Goal: Task Accomplishment & Management: Use online tool/utility

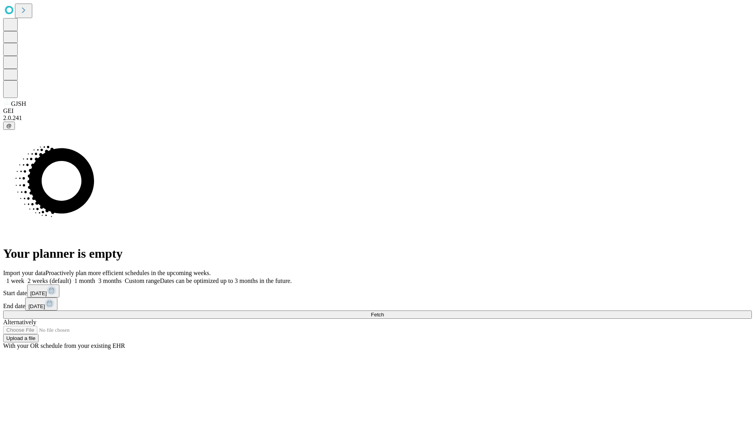
click at [384, 311] on span "Fetch" at bounding box center [377, 314] width 13 height 6
